Goal: Information Seeking & Learning: Learn about a topic

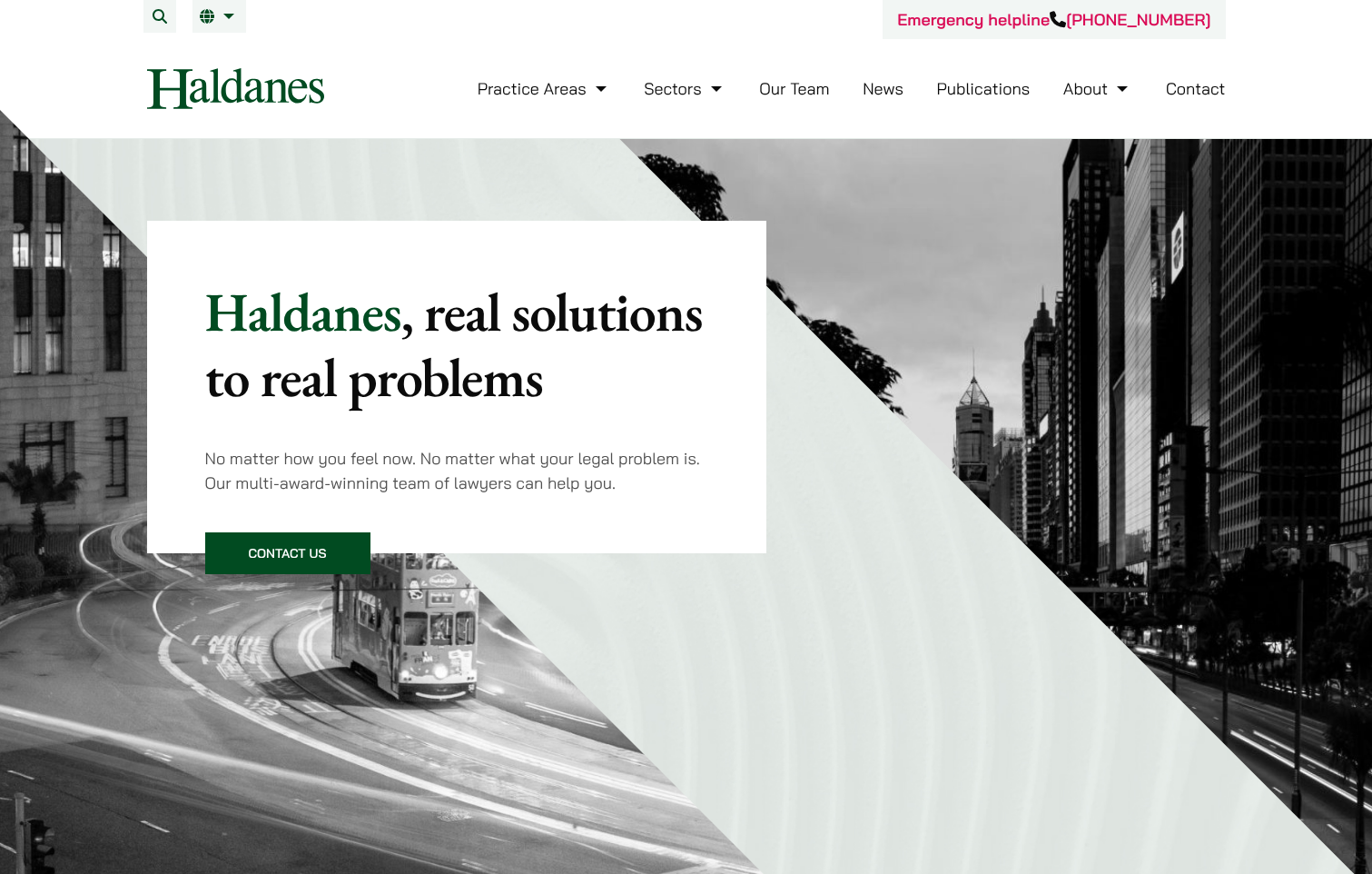
click at [796, 93] on link "Our Team" at bounding box center [794, 88] width 70 height 20
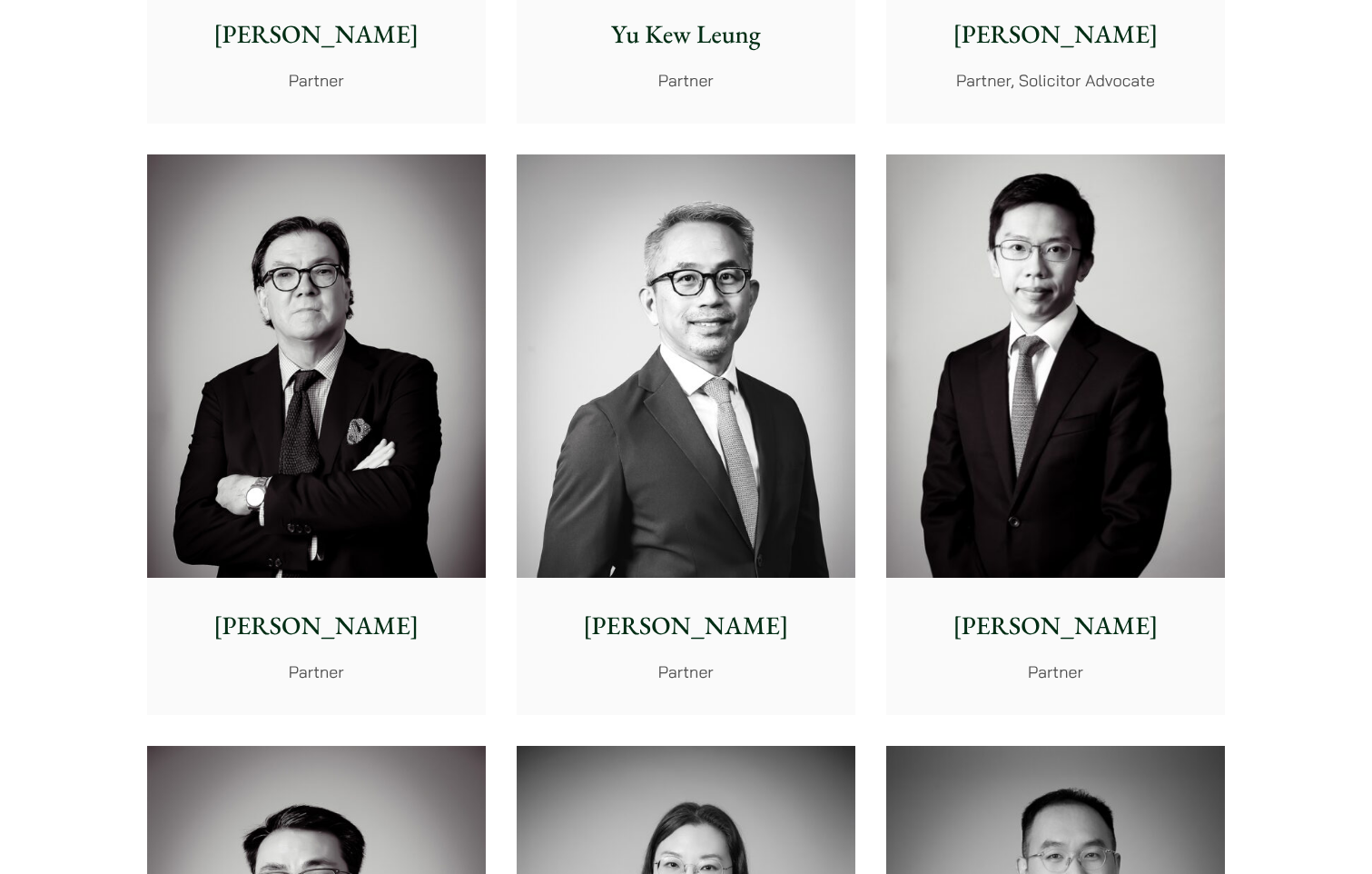
scroll to position [2064, 0]
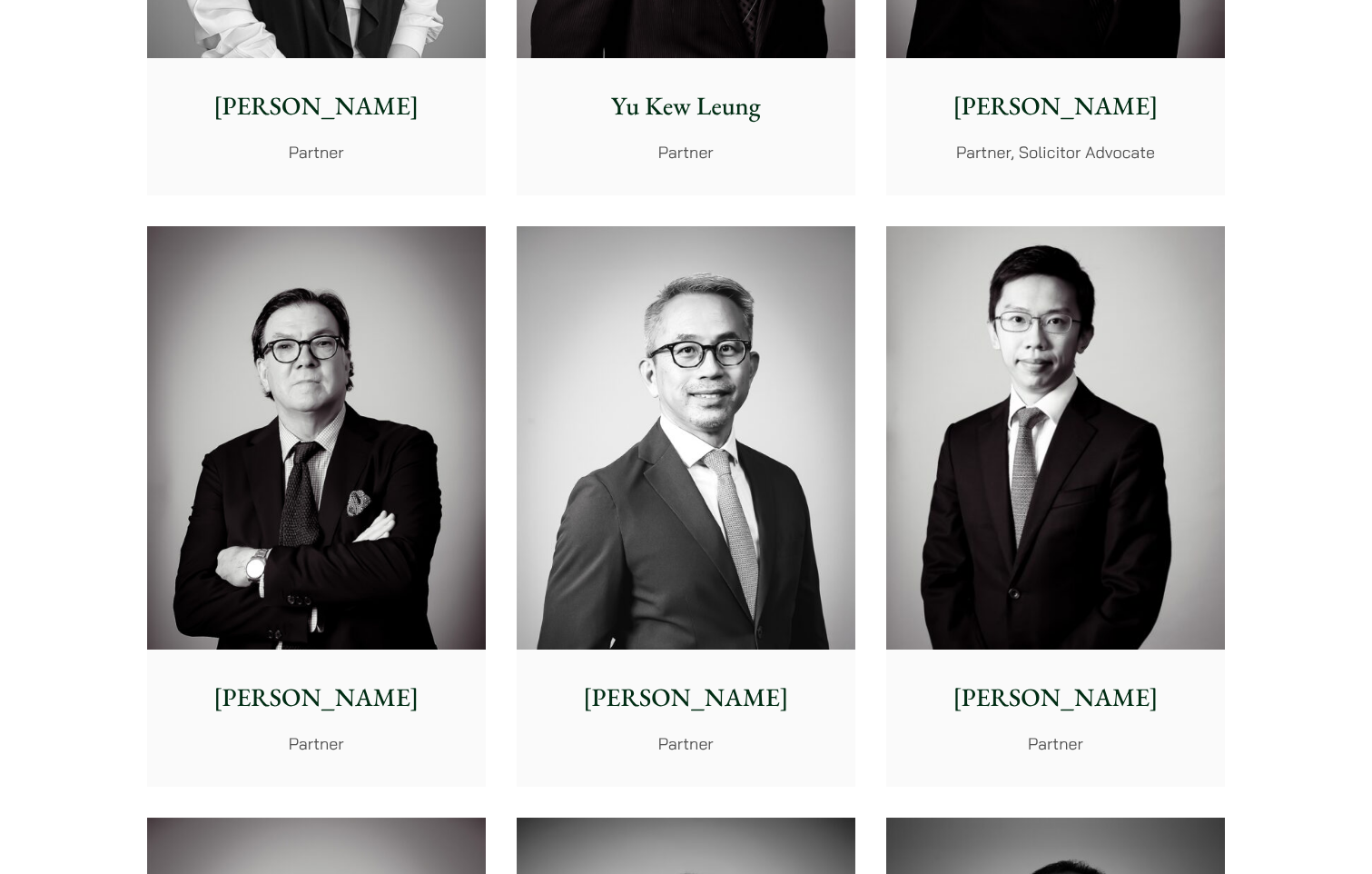
click at [300, 408] on img at bounding box center [317, 437] width 339 height 424
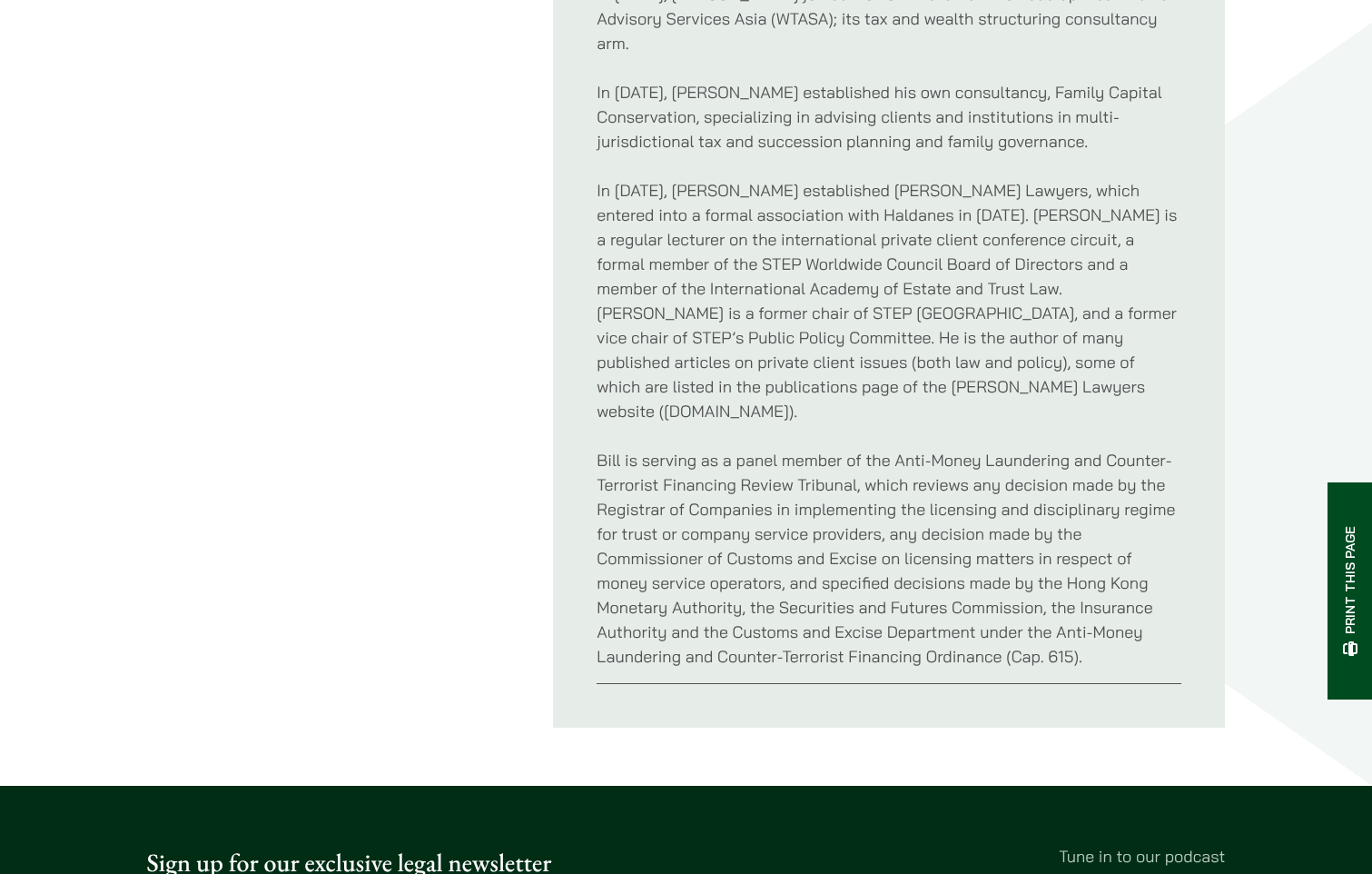
scroll to position [1362, 0]
